Goal: Navigation & Orientation: Find specific page/section

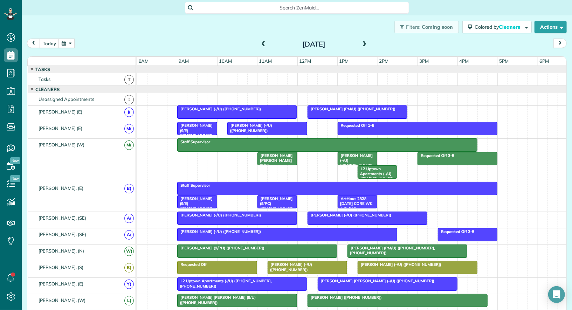
scroll to position [190, 0]
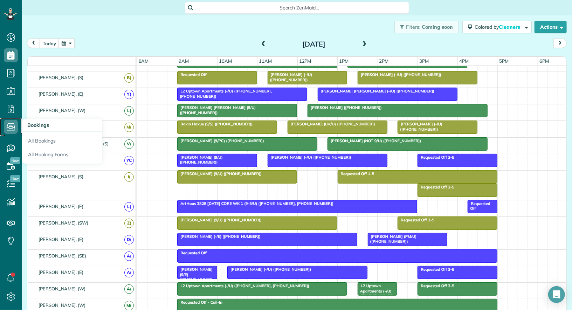
click at [8, 129] on icon at bounding box center [11, 127] width 14 height 14
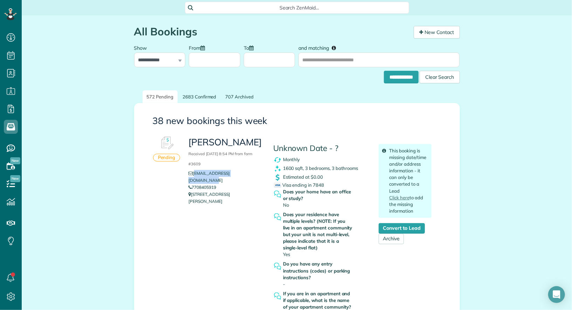
scroll to position [24, 0]
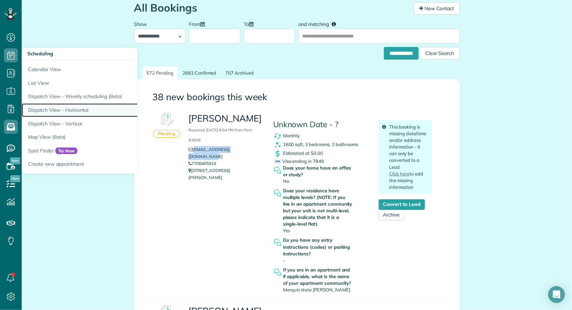
click at [64, 109] on link "Dispatch View - Horizontal" at bounding box center [109, 110] width 175 height 14
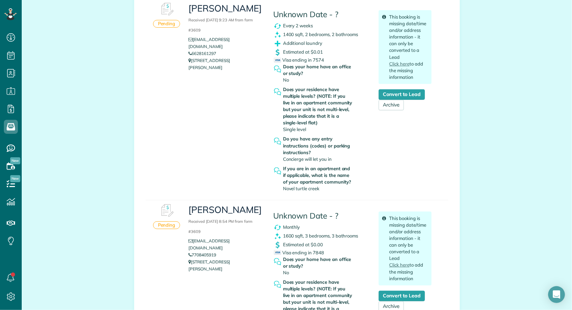
scroll to position [138, 0]
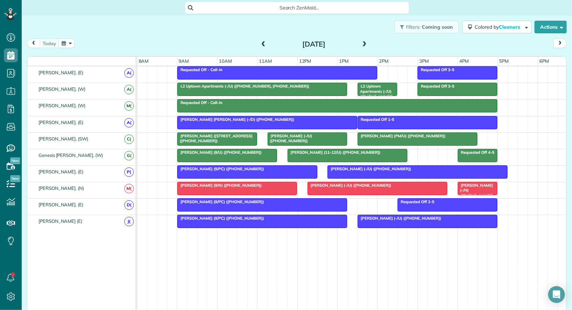
click at [366, 46] on span at bounding box center [365, 44] width 8 height 6
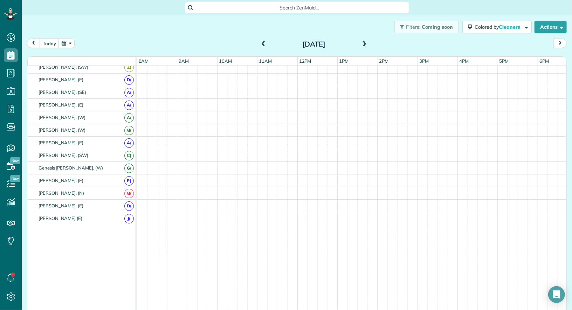
scroll to position [327, 0]
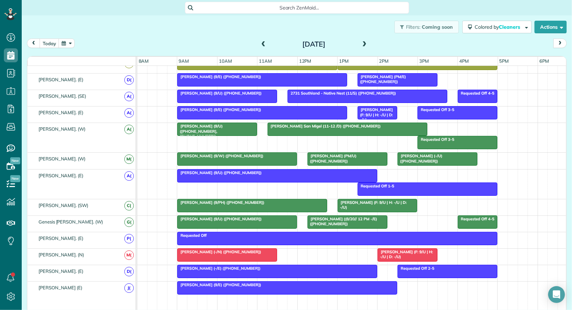
click at [265, 45] on span at bounding box center [264, 44] width 8 height 6
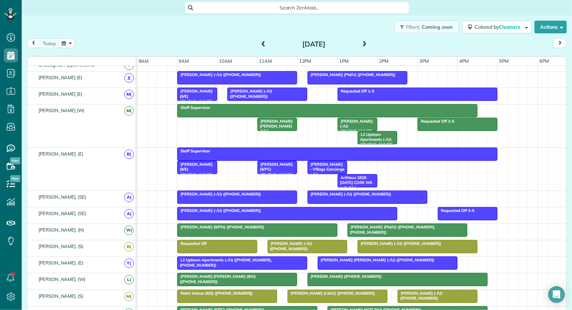
scroll to position [16, 0]
